Goal: Task Accomplishment & Management: Manage account settings

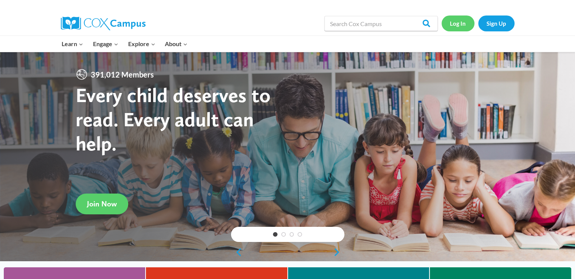
click at [459, 25] on link "Log In" at bounding box center [458, 24] width 33 height 16
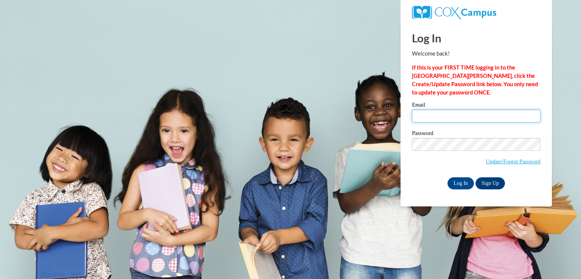
click at [437, 117] on input "Email" at bounding box center [476, 116] width 129 height 13
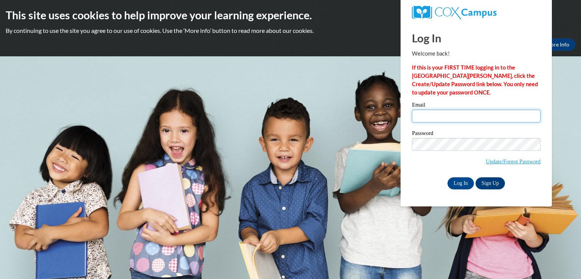
click at [437, 117] on input "Email" at bounding box center [476, 116] width 129 height 13
